Goal: Obtain resource: Download file/media

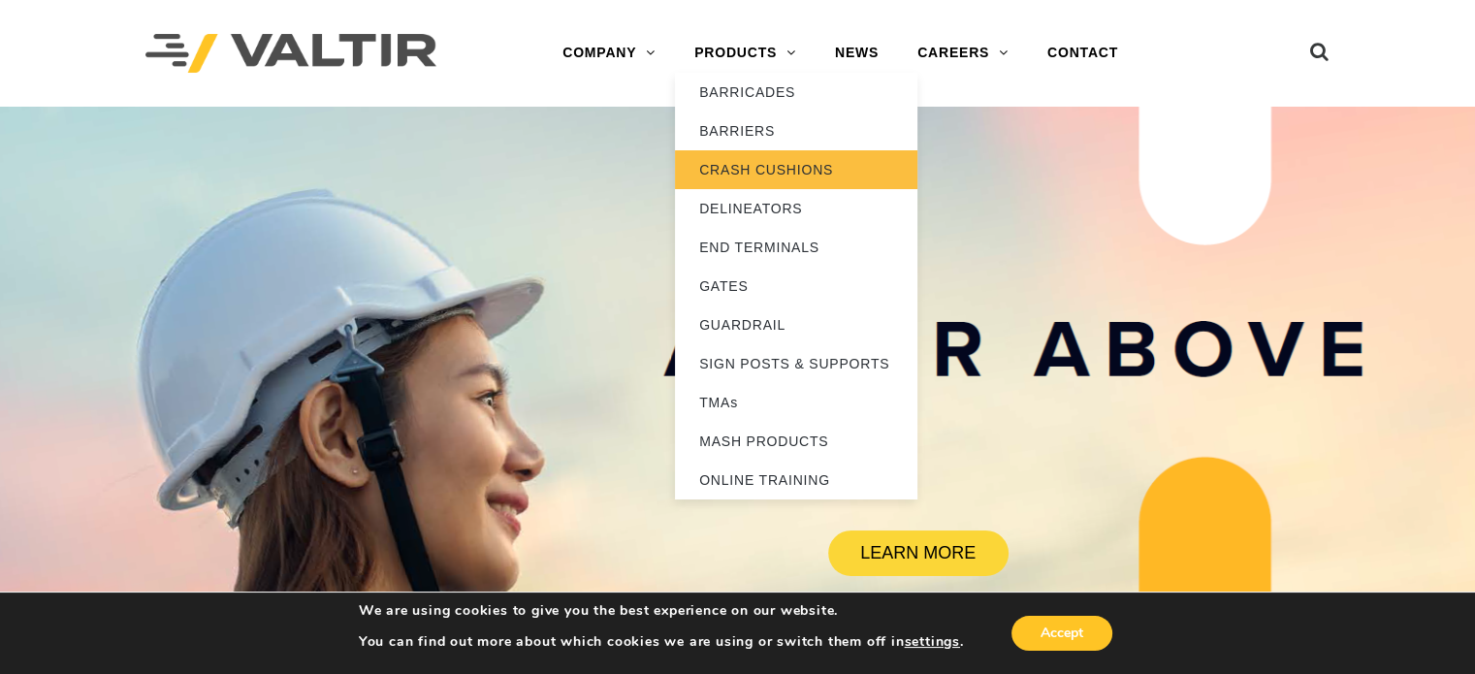
click at [718, 168] on link "CRASH CUSHIONS" at bounding box center [796, 169] width 242 height 39
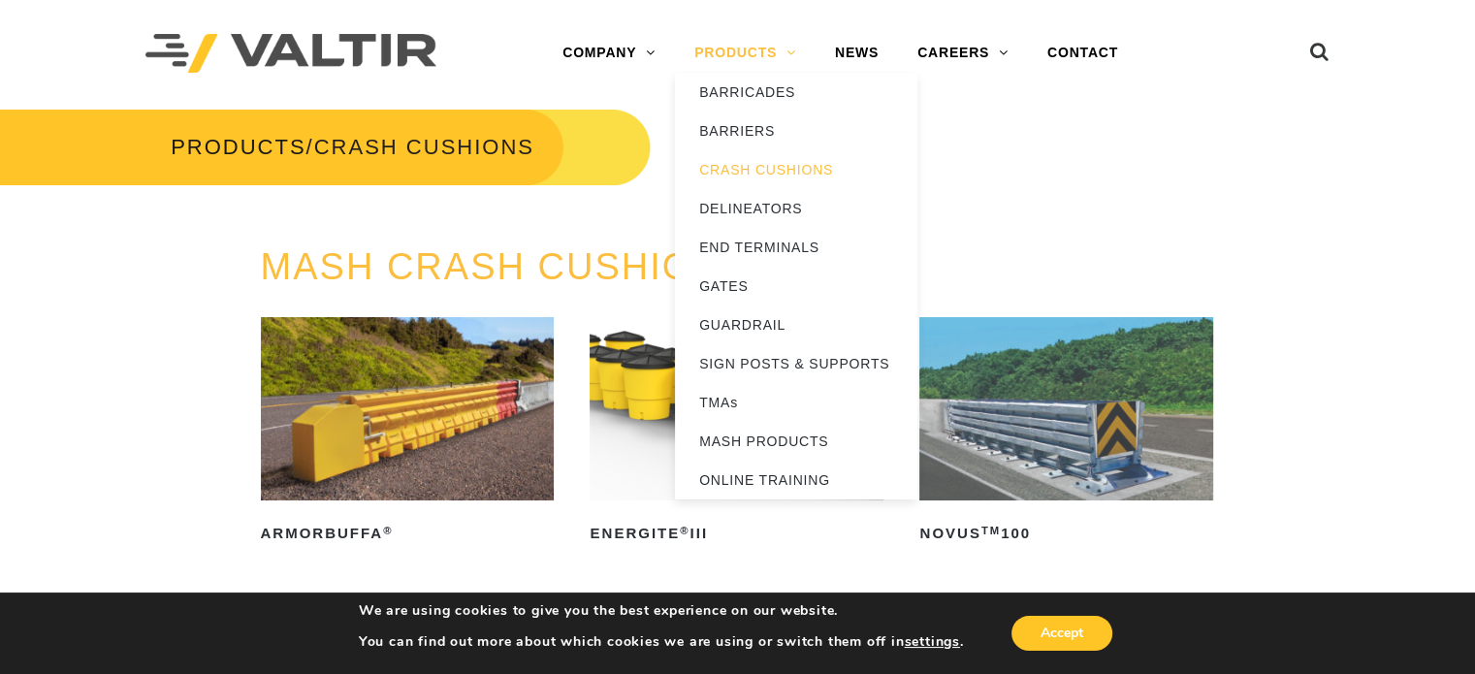
click at [772, 46] on link "PRODUCTS" at bounding box center [745, 53] width 141 height 39
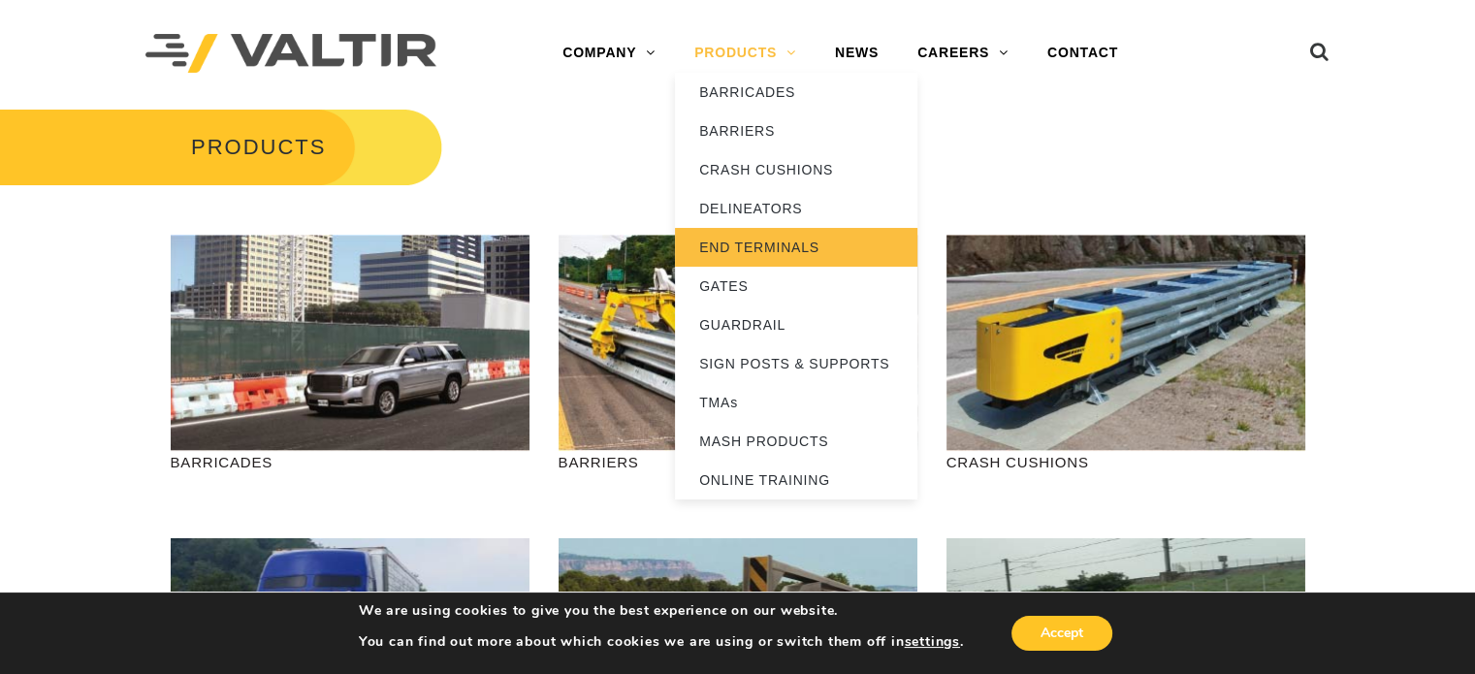
click at [737, 251] on link "END TERMINALS" at bounding box center [796, 247] width 242 height 39
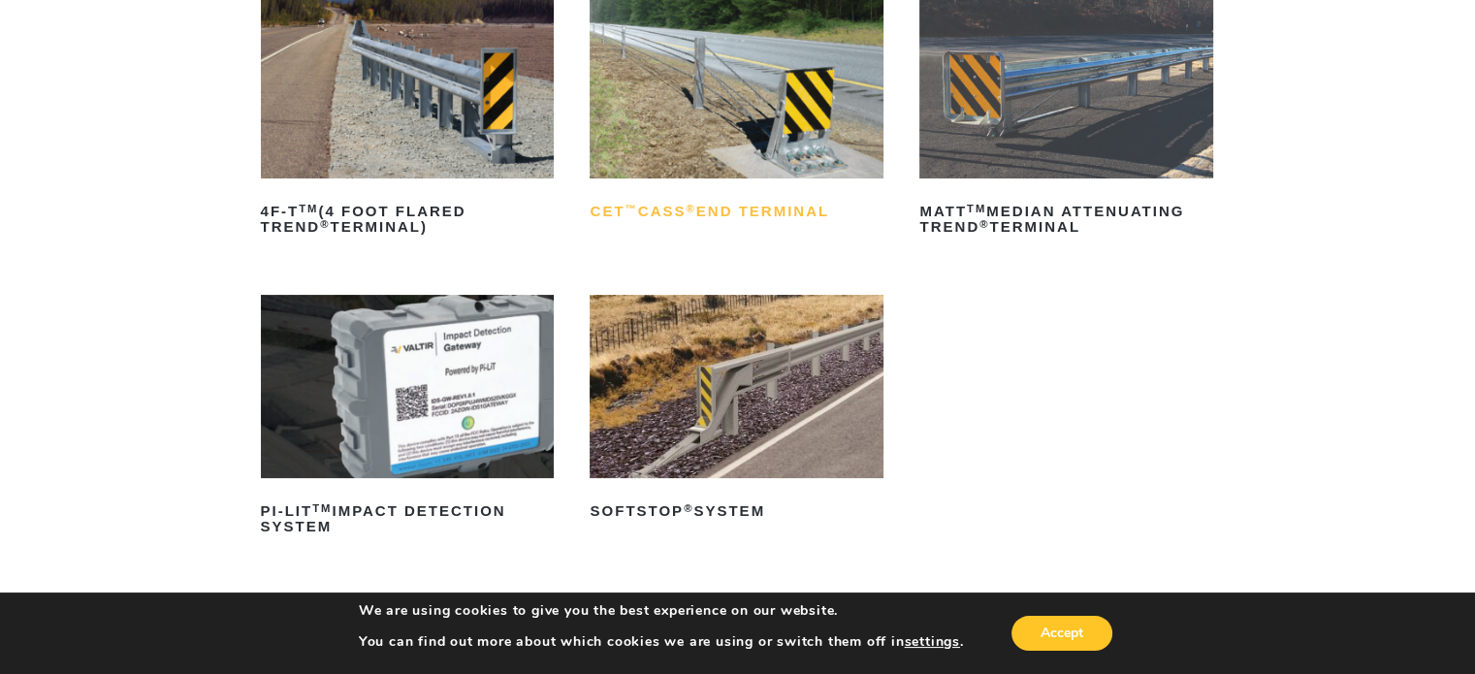
scroll to position [194, 0]
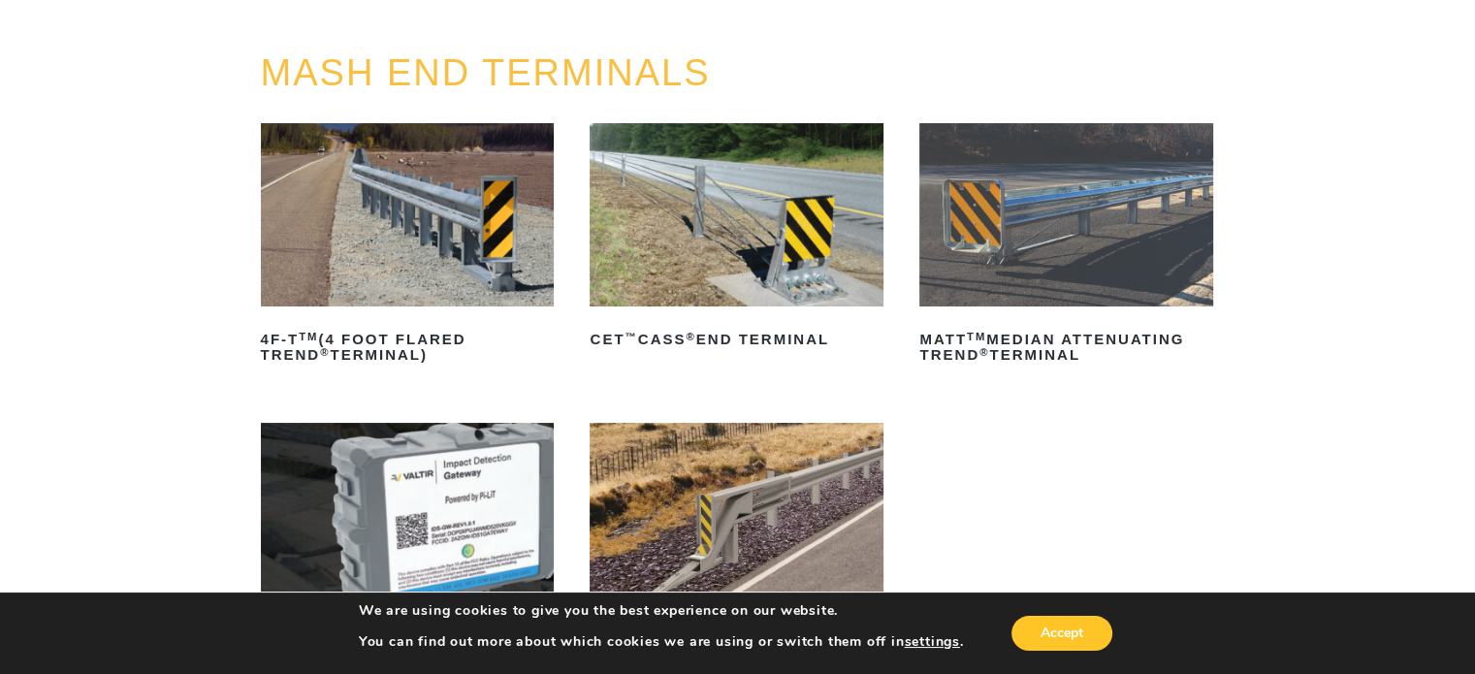
click at [493, 230] on img at bounding box center [408, 214] width 294 height 183
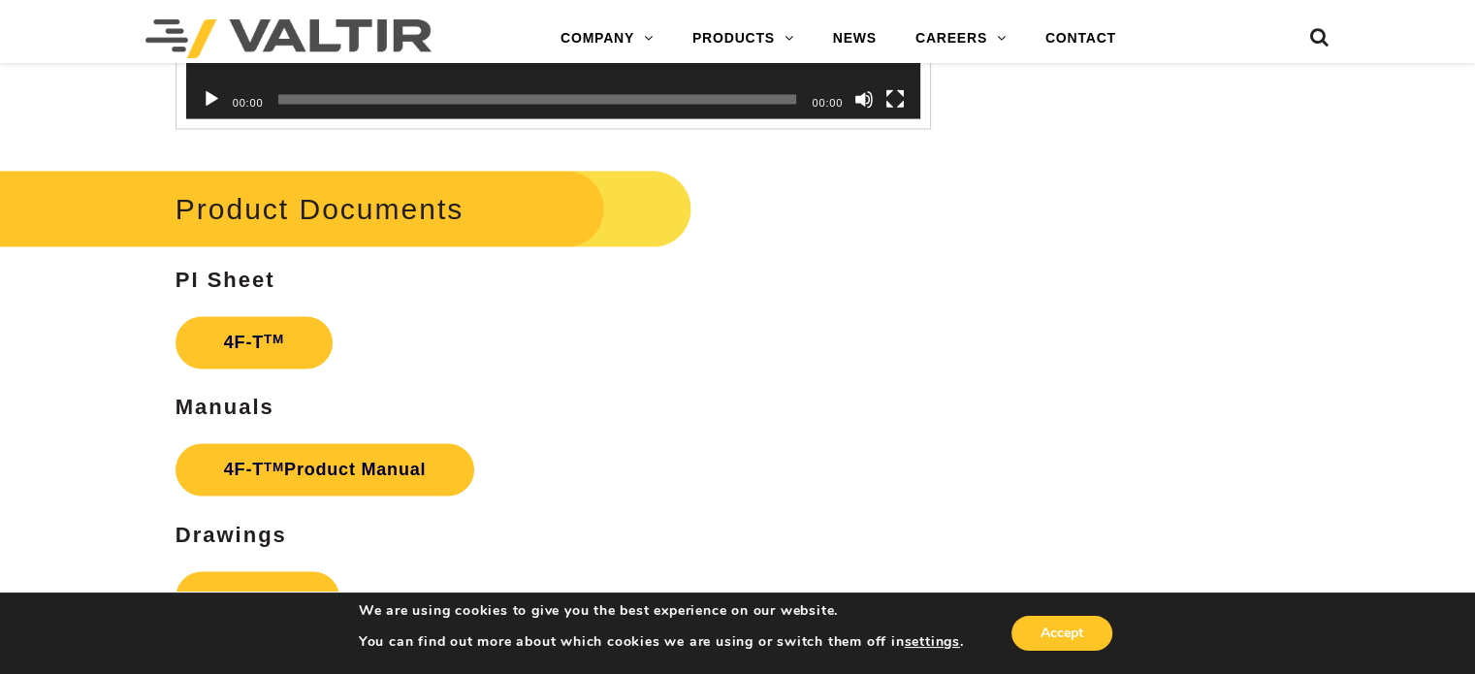
scroll to position [3297, 0]
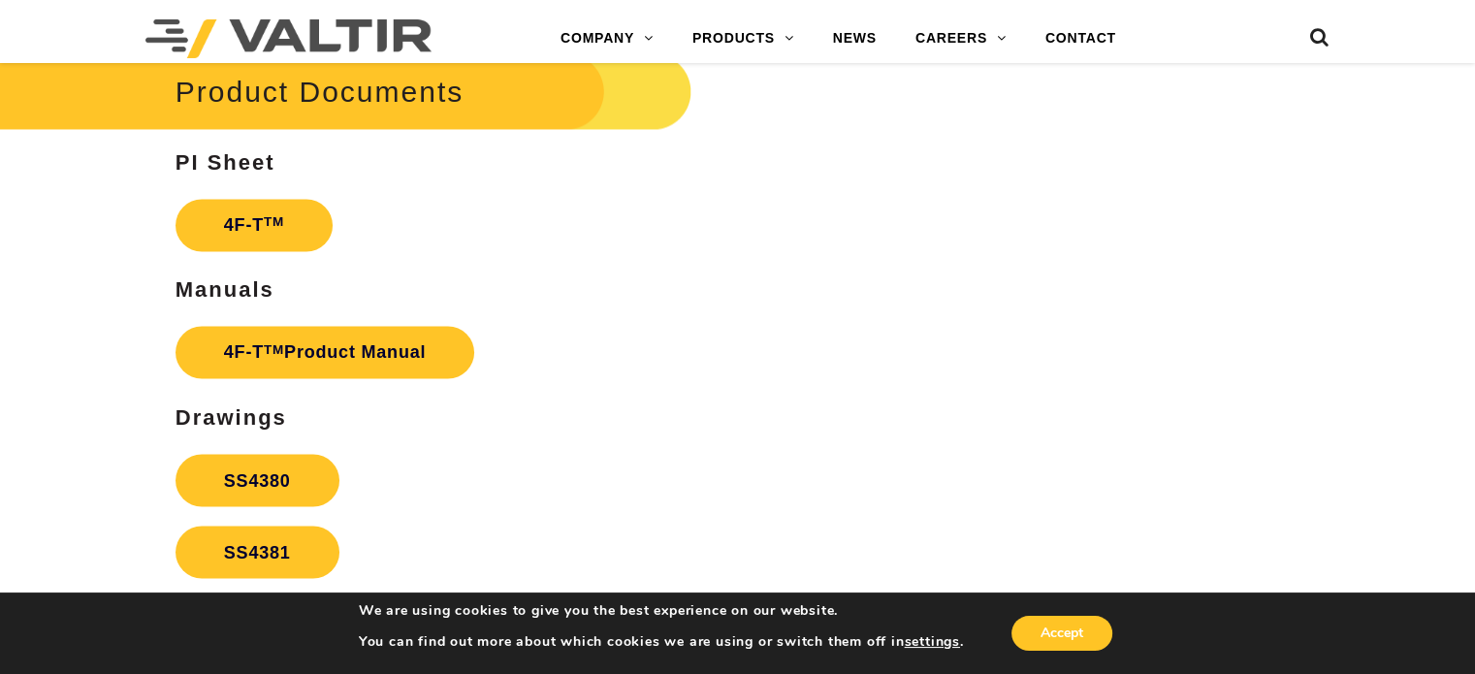
click at [370, 324] on p "4F-T TM Product Manual" at bounding box center [553, 352] width 755 height 72
click at [365, 339] on link "4F-T TM Product Manual" at bounding box center [326, 352] width 300 height 52
